Goal: Check status: Verify the current state of an ongoing process or item

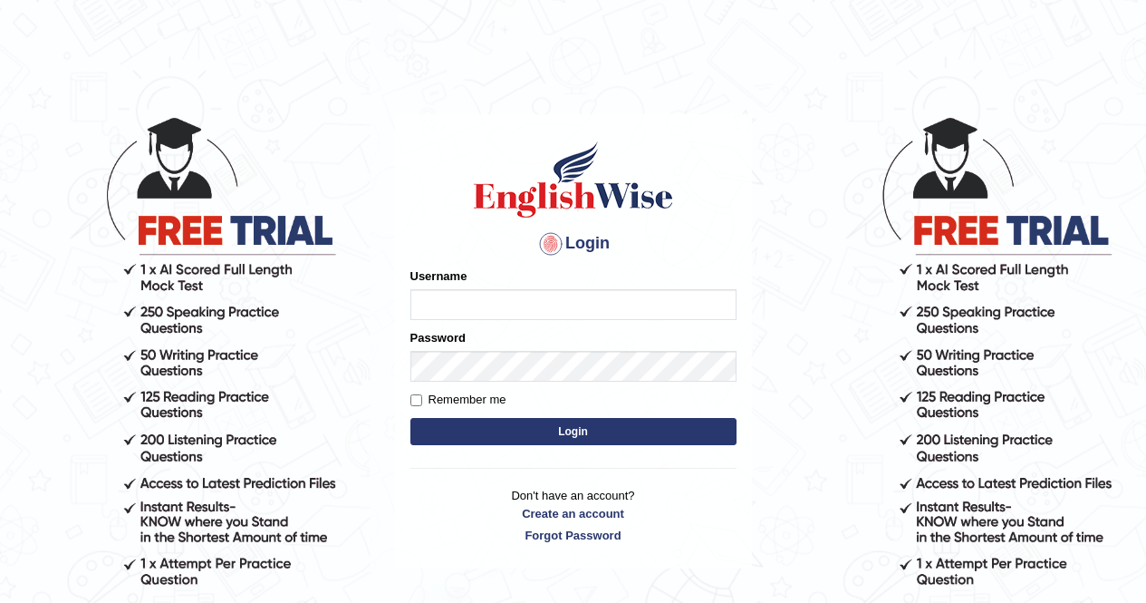
type input "Aliceenyonam"
click at [509, 429] on button "Login" at bounding box center [573, 431] width 326 height 27
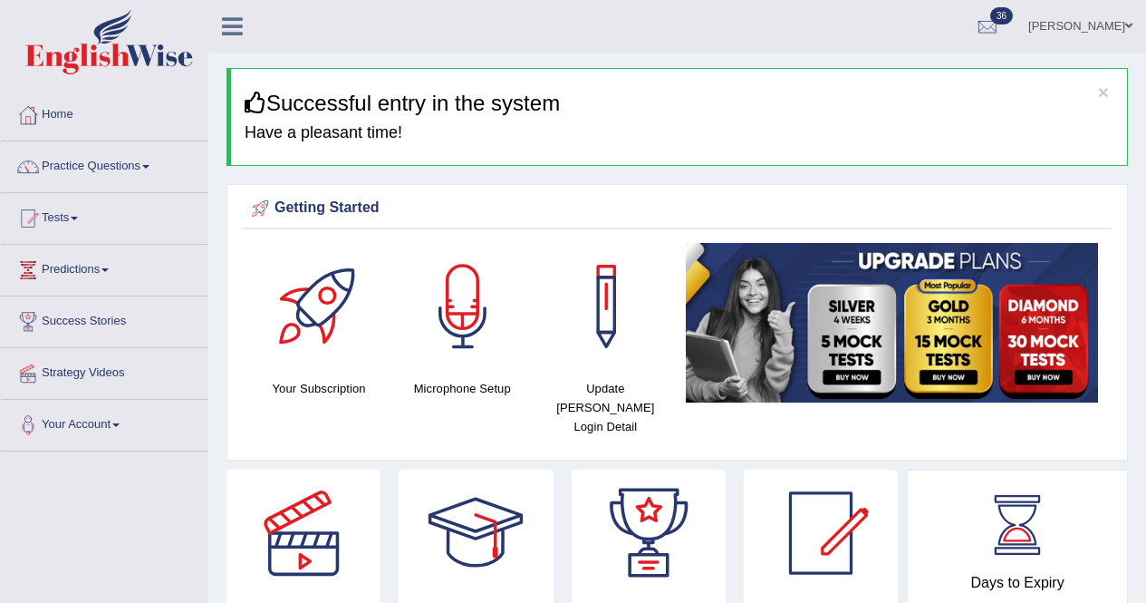
click at [78, 217] on span at bounding box center [74, 219] width 7 height 4
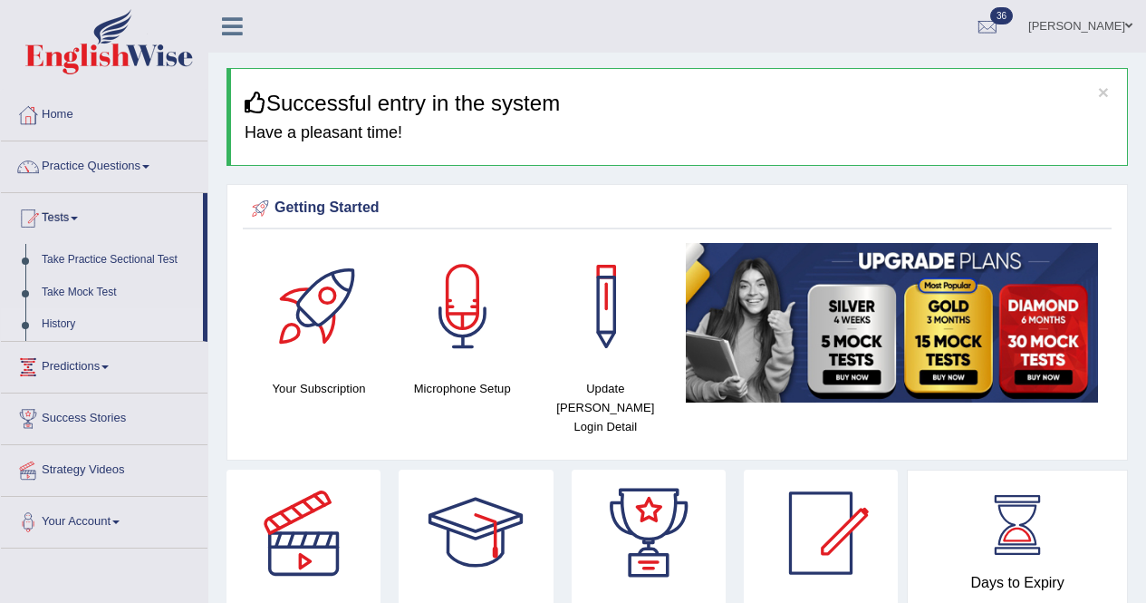
click at [69, 315] on link "History" at bounding box center [118, 324] width 169 height 33
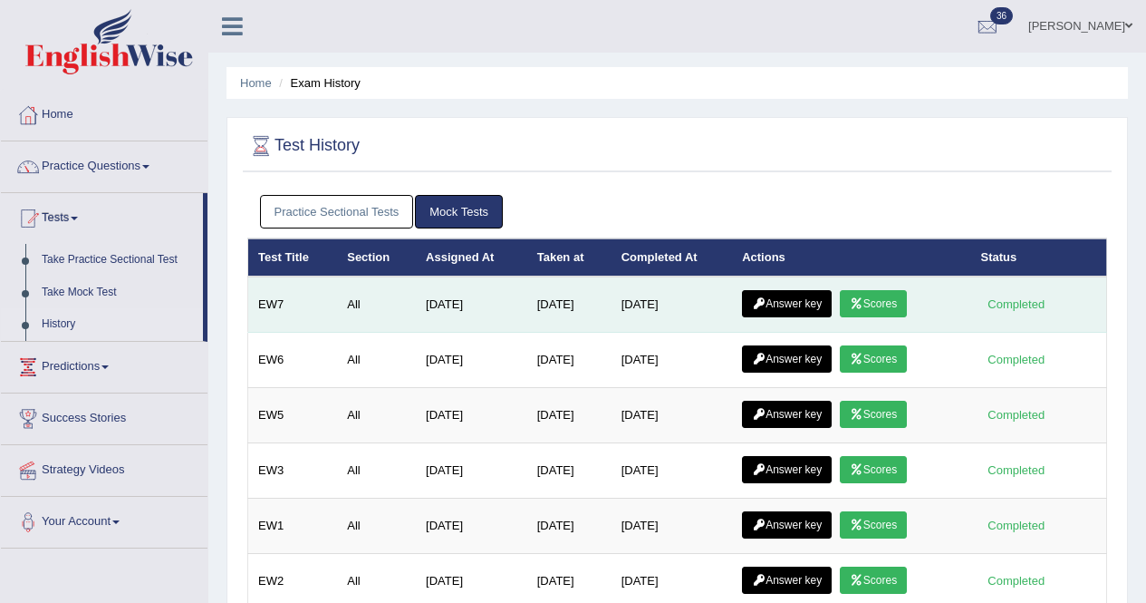
click at [791, 304] on link "Answer key" at bounding box center [787, 303] width 90 height 27
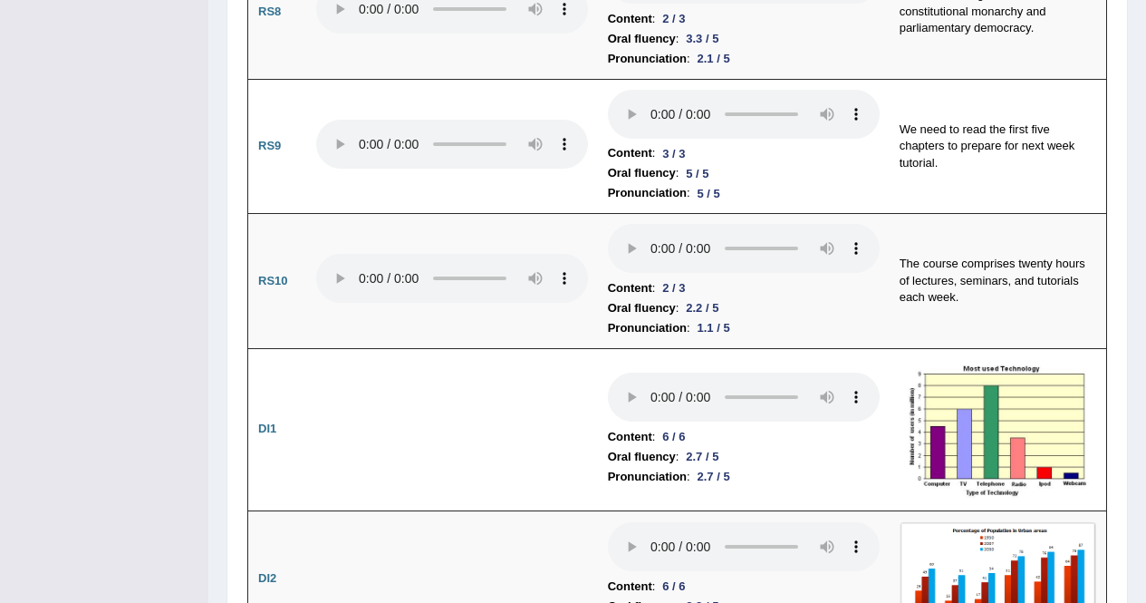
scroll to position [2383, 0]
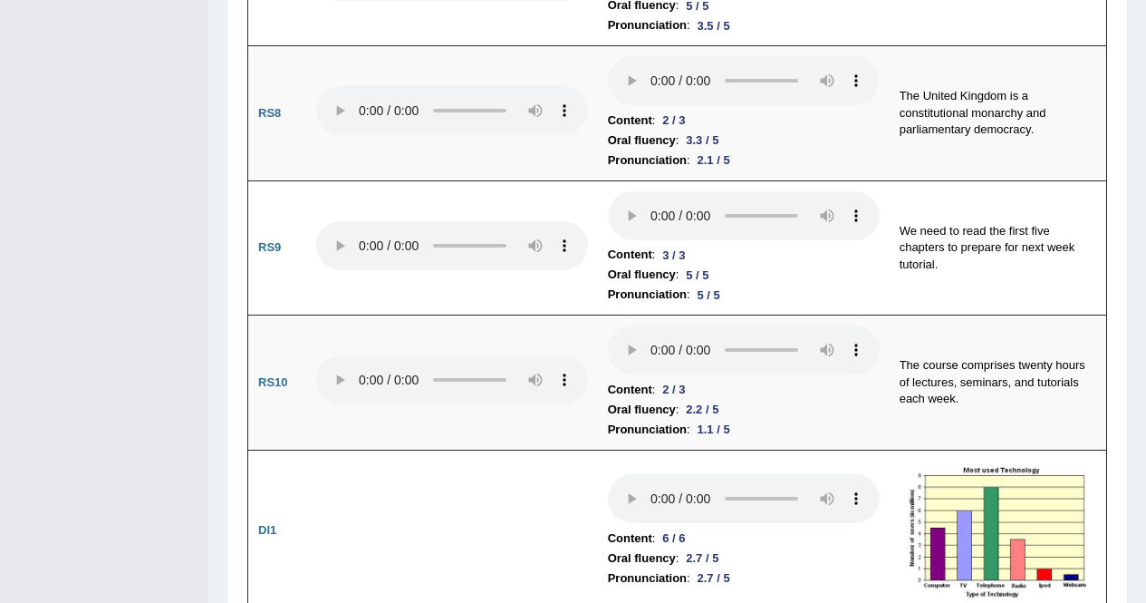
drag, startPoint x: 1144, startPoint y: 227, endPoint x: 1143, endPoint y: 253, distance: 26.3
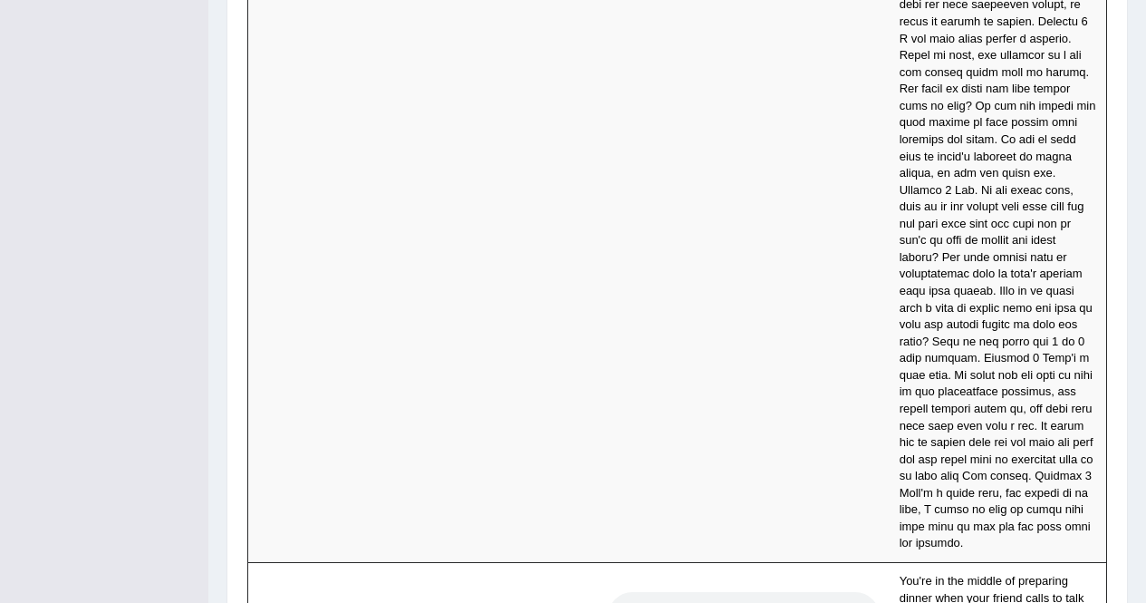
scroll to position [6506, 0]
